Goal: Task Accomplishment & Management: Use online tool/utility

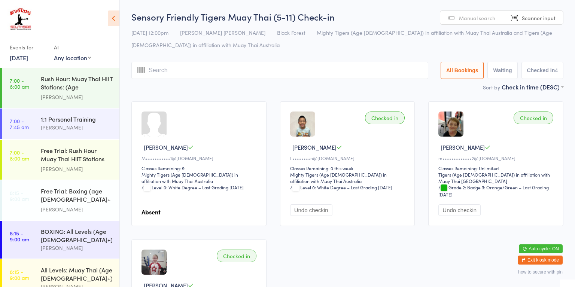
click at [27, 58] on link "[DATE]" at bounding box center [19, 58] width 18 height 8
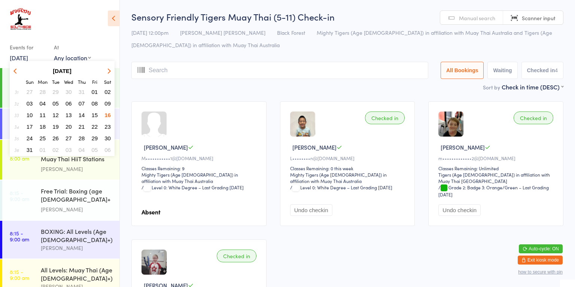
click at [40, 128] on span "18" at bounding box center [43, 127] width 6 height 6
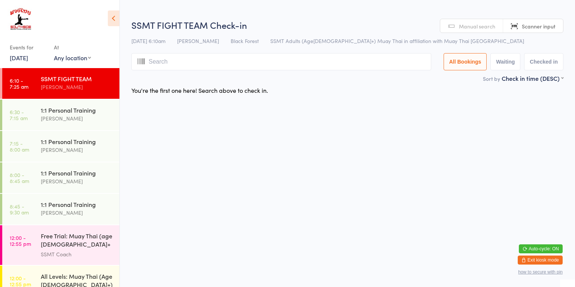
click at [91, 120] on div "[PERSON_NAME]" at bounding box center [77, 118] width 72 height 9
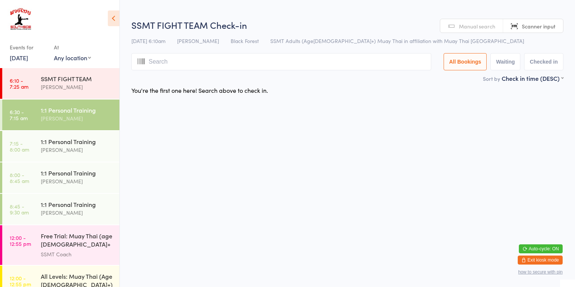
click at [88, 146] on div "[PERSON_NAME]" at bounding box center [77, 150] width 72 height 9
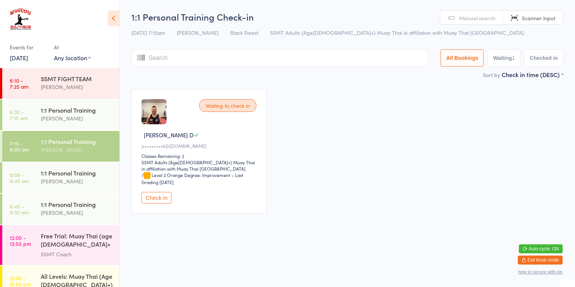
click at [162, 200] on button "Check in" at bounding box center [157, 198] width 30 height 12
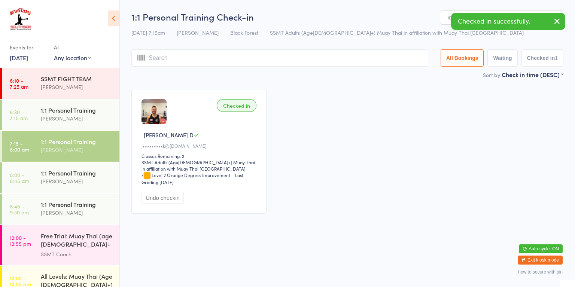
click at [105, 182] on div "[PERSON_NAME]" at bounding box center [77, 181] width 72 height 9
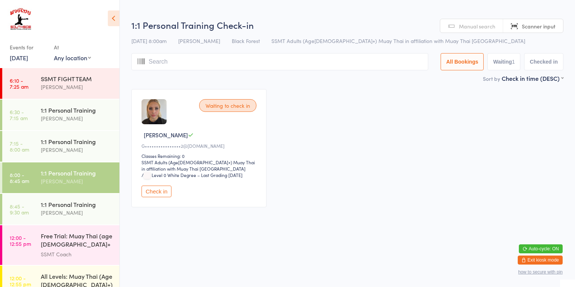
click at [79, 159] on div "1:1 Personal Training [PERSON_NAME]" at bounding box center [80, 146] width 79 height 30
